Goal: Information Seeking & Learning: Learn about a topic

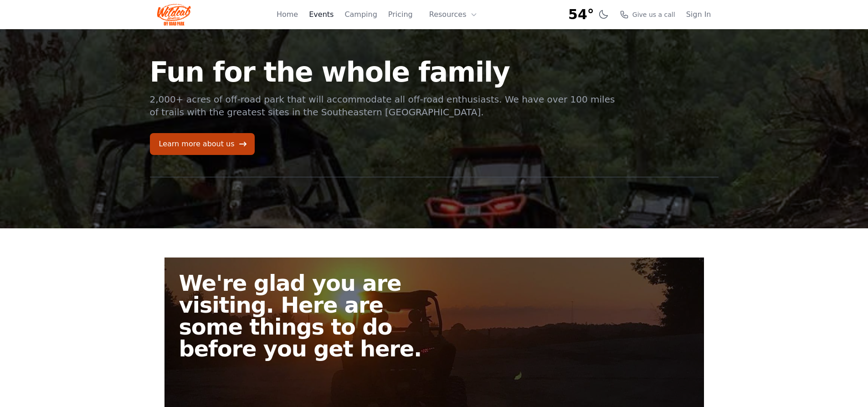
click at [330, 15] on link "Events" at bounding box center [321, 14] width 25 height 11
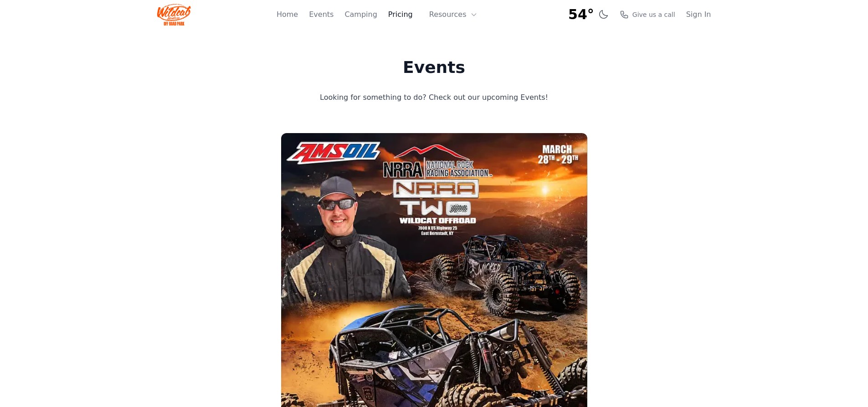
click at [403, 17] on link "Pricing" at bounding box center [400, 14] width 25 height 11
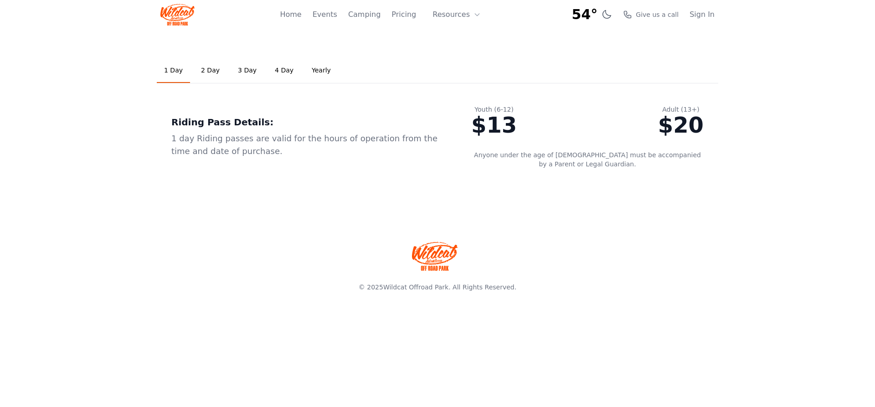
click at [210, 72] on link "2 Day" at bounding box center [210, 70] width 33 height 25
click at [237, 72] on link "3 Day" at bounding box center [247, 70] width 33 height 25
click at [271, 71] on link "4 Day" at bounding box center [284, 70] width 33 height 25
click at [308, 73] on link "Yearly" at bounding box center [321, 70] width 34 height 25
click at [373, 16] on link "Camping" at bounding box center [364, 14] width 32 height 11
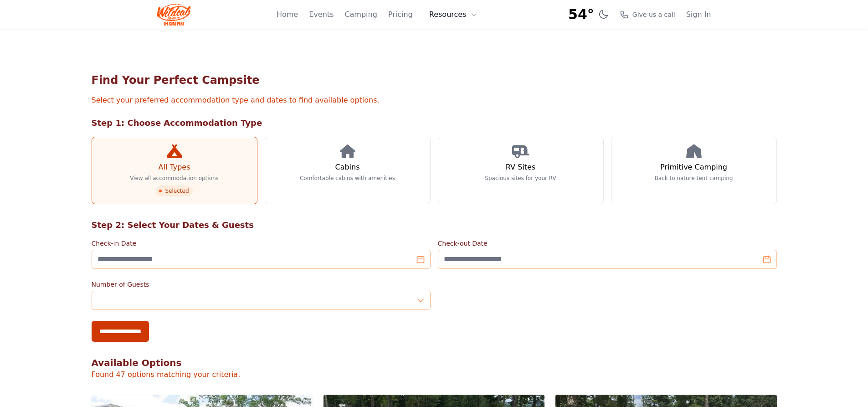
click at [453, 18] on button "Resources" at bounding box center [453, 14] width 59 height 18
click at [453, 53] on link "FAQ" at bounding box center [468, 54] width 88 height 16
